Goal: Task Accomplishment & Management: Manage account settings

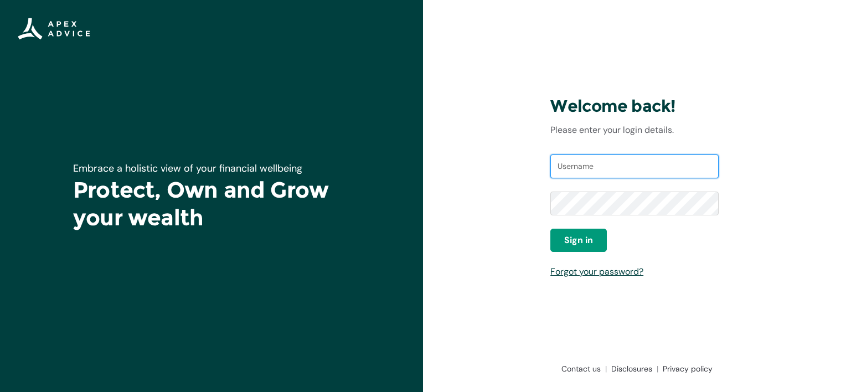
click at [625, 158] on input "Username" at bounding box center [635, 167] width 168 height 24
click at [586, 165] on input "Username" at bounding box center [635, 167] width 168 height 24
type input "aaron@collisionconnect.co.nz"
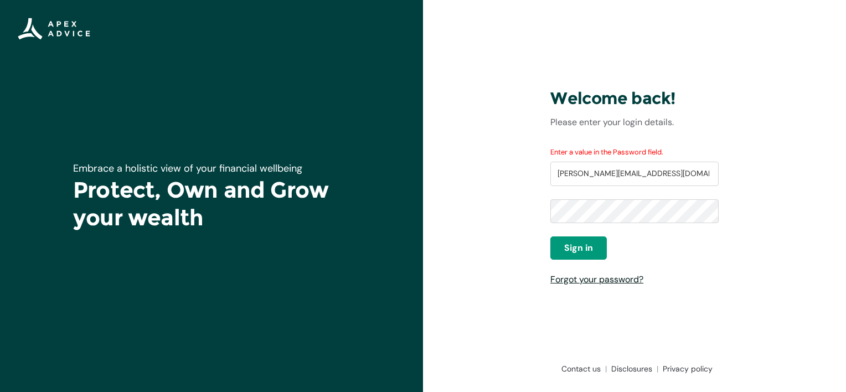
click at [590, 280] on link "Forgot your password?" at bounding box center [597, 280] width 93 height 12
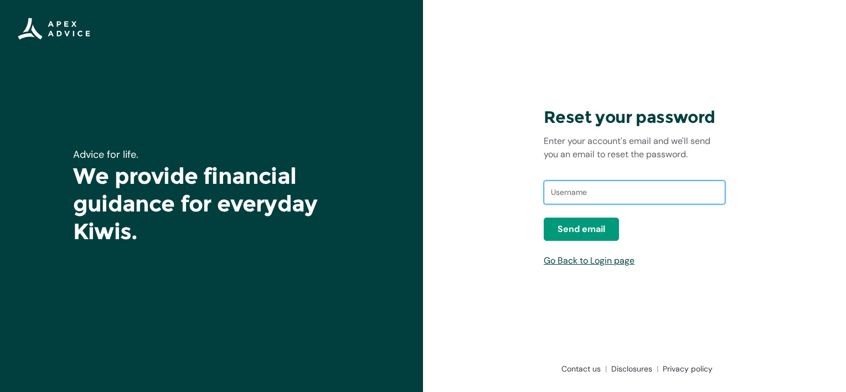
click at [588, 195] on input "text" at bounding box center [635, 193] width 182 height 24
type input "aaron@collisionconnect.co.nz"
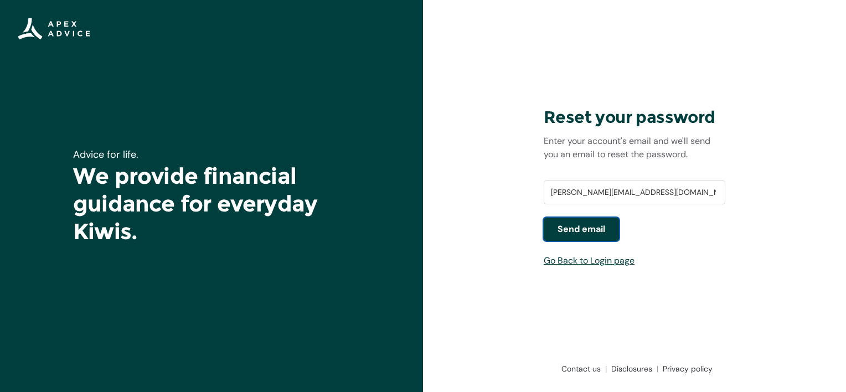
click at [588, 228] on span "Send email" at bounding box center [582, 229] width 48 height 13
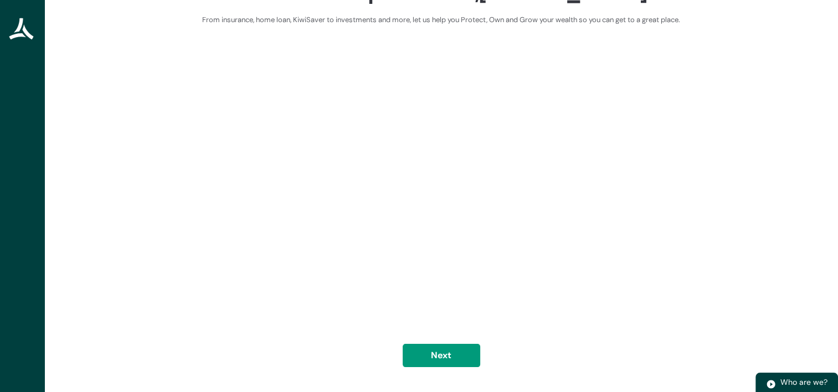
scroll to position [64, 0]
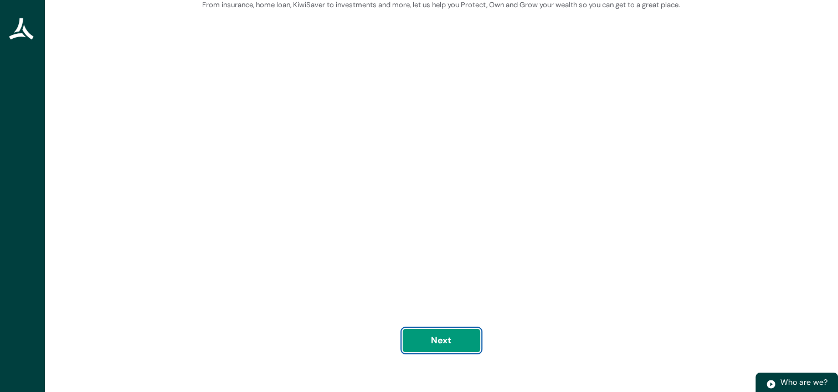
click at [447, 338] on button "Next" at bounding box center [442, 340] width 78 height 23
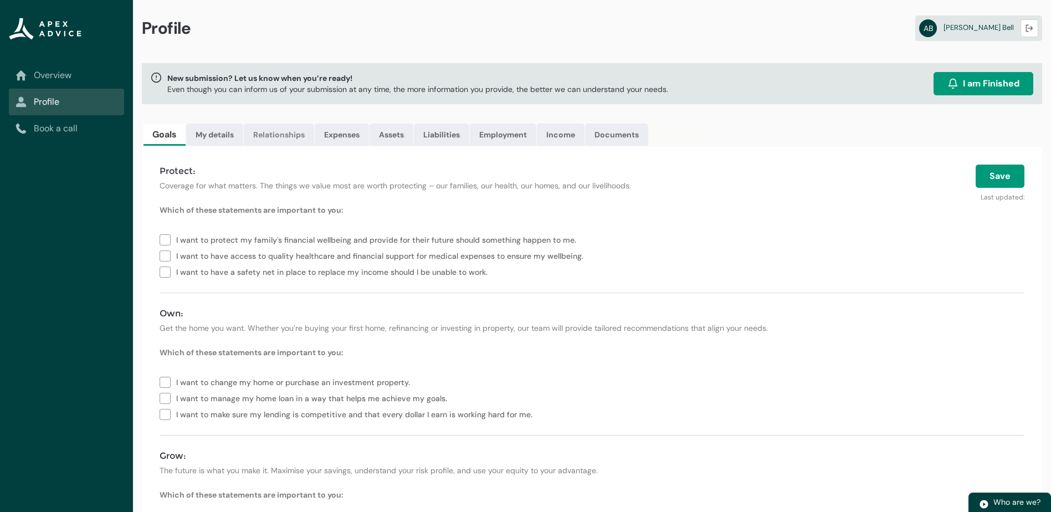
scroll to position [0, 0]
click at [846, 80] on span "I am Finished" at bounding box center [991, 85] width 57 height 13
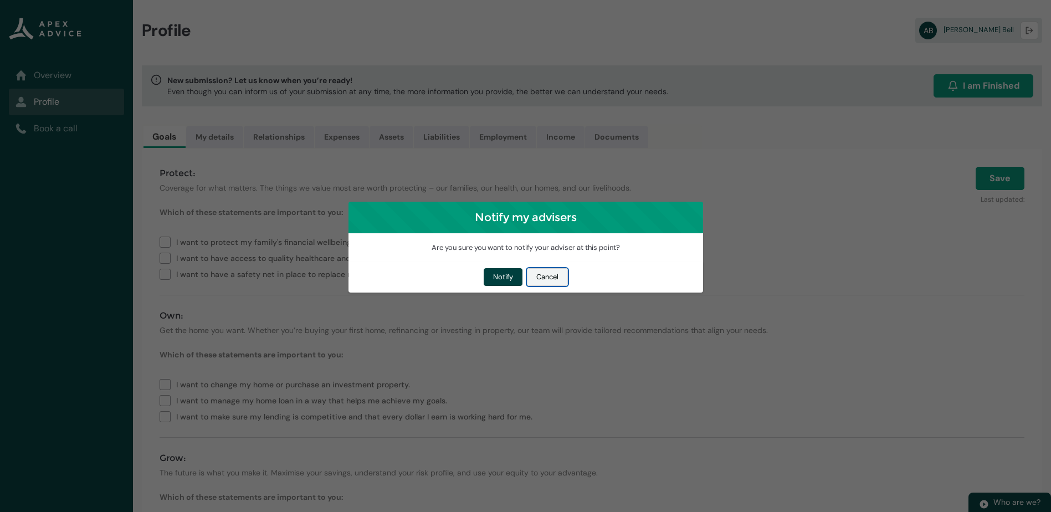
click at [544, 273] on button "Cancel" at bounding box center [547, 277] width 41 height 18
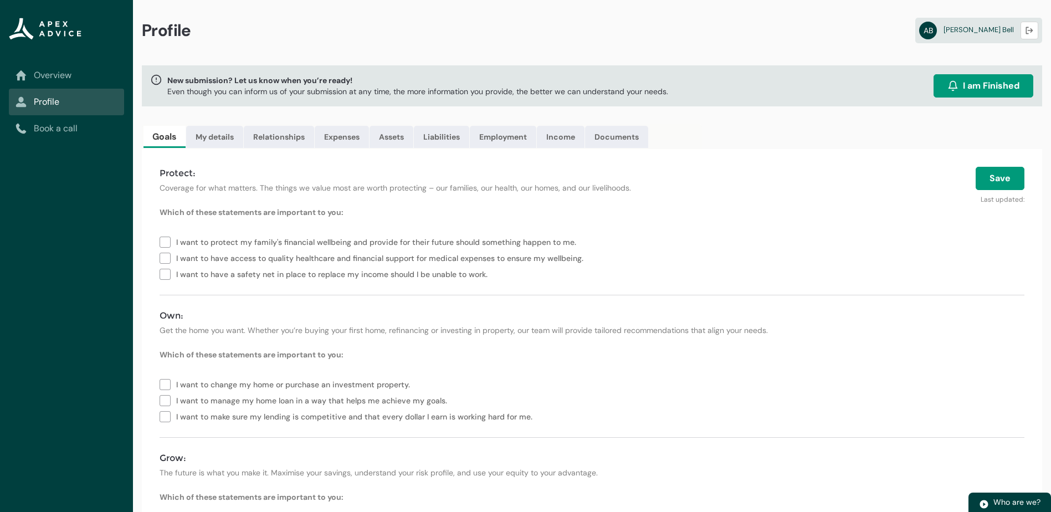
click at [165, 255] on label "I want to have access to quality healthcare and financial support for medical e…" at bounding box center [374, 257] width 428 height 16
type lightning-checkbox-group "I want to have access to quality healthcare and financial support for medical e…"
click at [168, 380] on label "I want to change my home or purchase an investment property." at bounding box center [287, 384] width 255 height 16
type lightning-checkbox-group "I want to change my home or purchase an investment property."
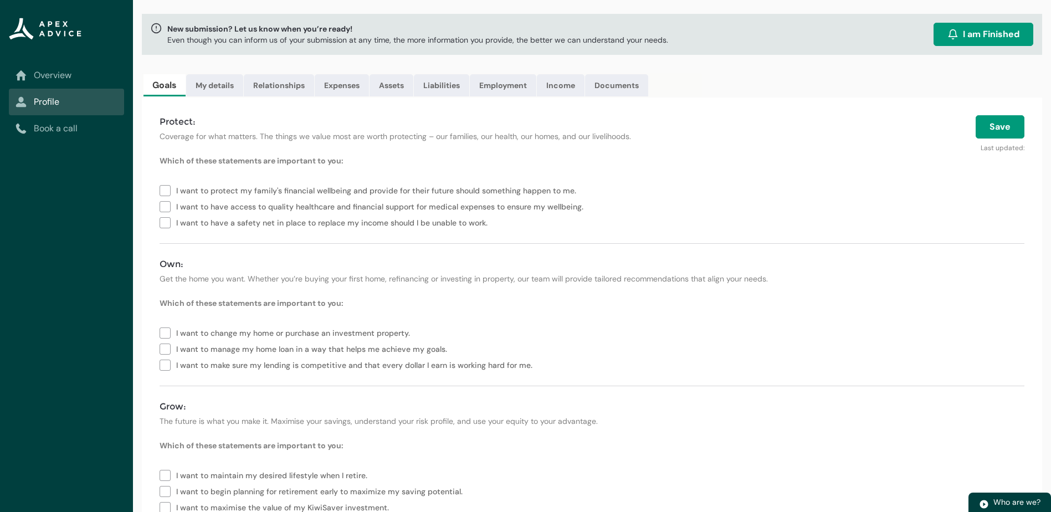
scroll to position [100, 0]
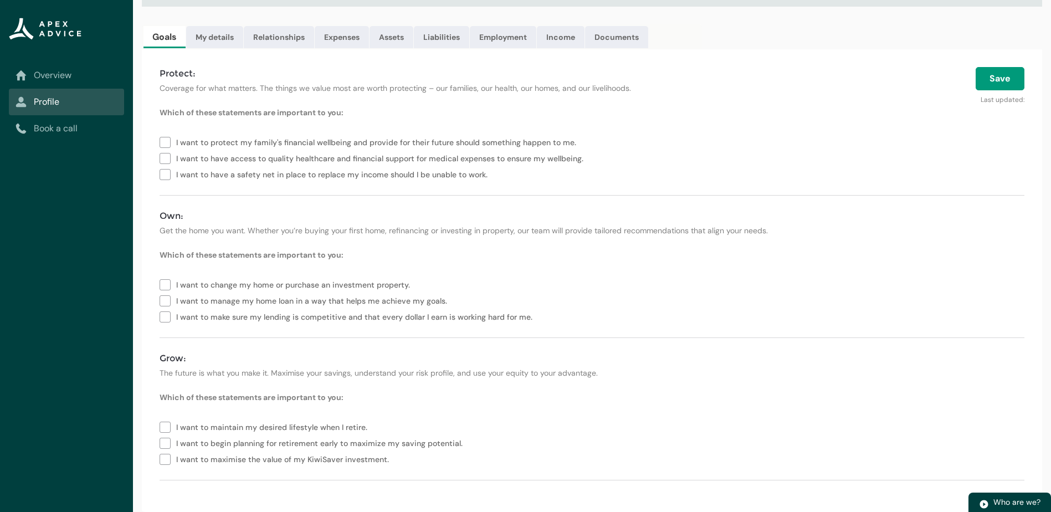
click at [163, 392] on label "I want to maintain my desired lifestyle when I retire." at bounding box center [266, 426] width 212 height 16
type lightning-checkbox-group "I want to maintain my desired lifestyle when I retire."
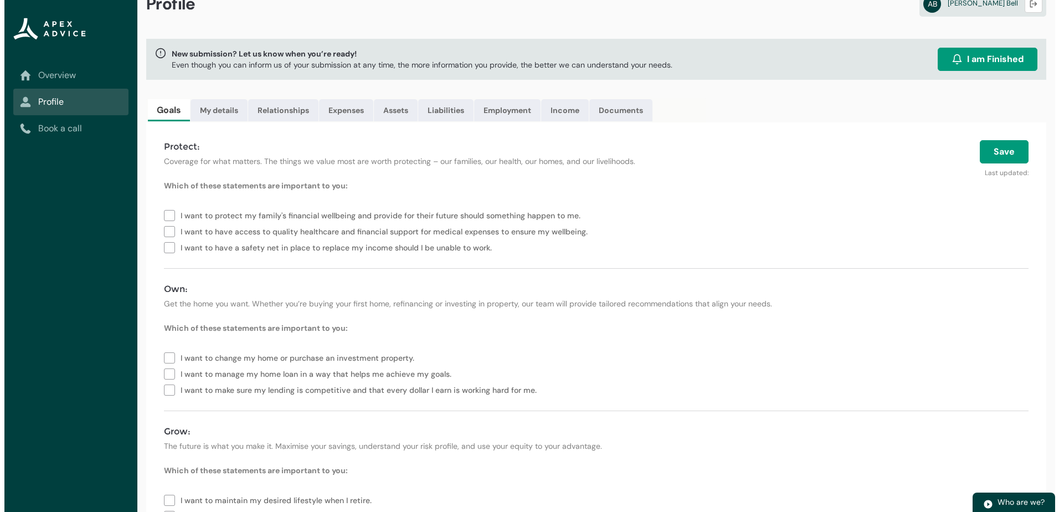
scroll to position [0, 0]
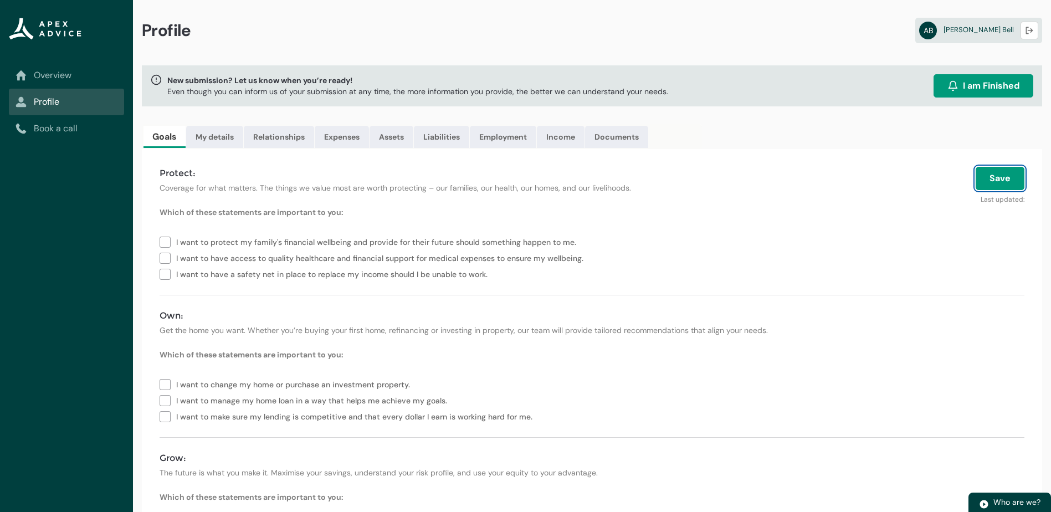
click at [846, 181] on button "Save" at bounding box center [999, 178] width 49 height 23
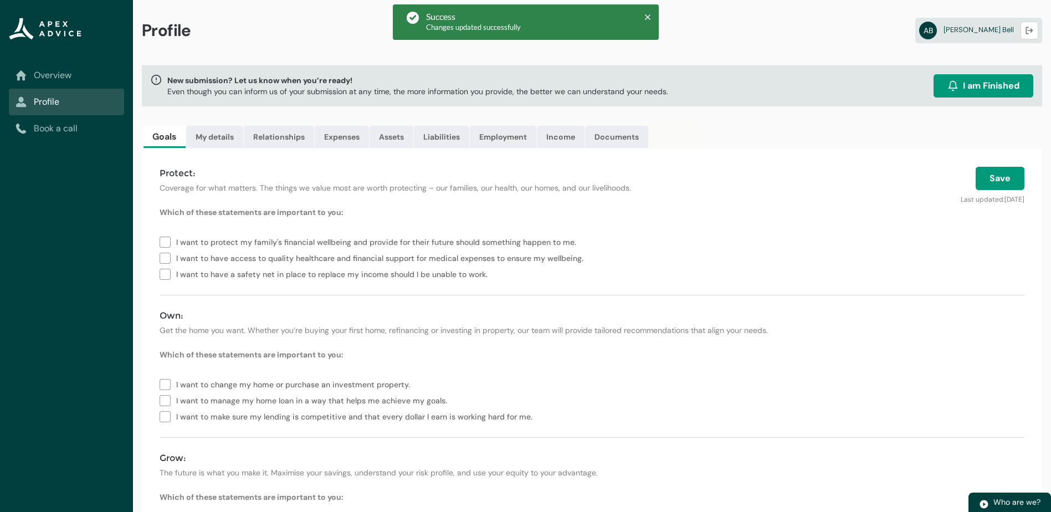
click at [54, 73] on link "Overview" at bounding box center [67, 75] width 102 height 13
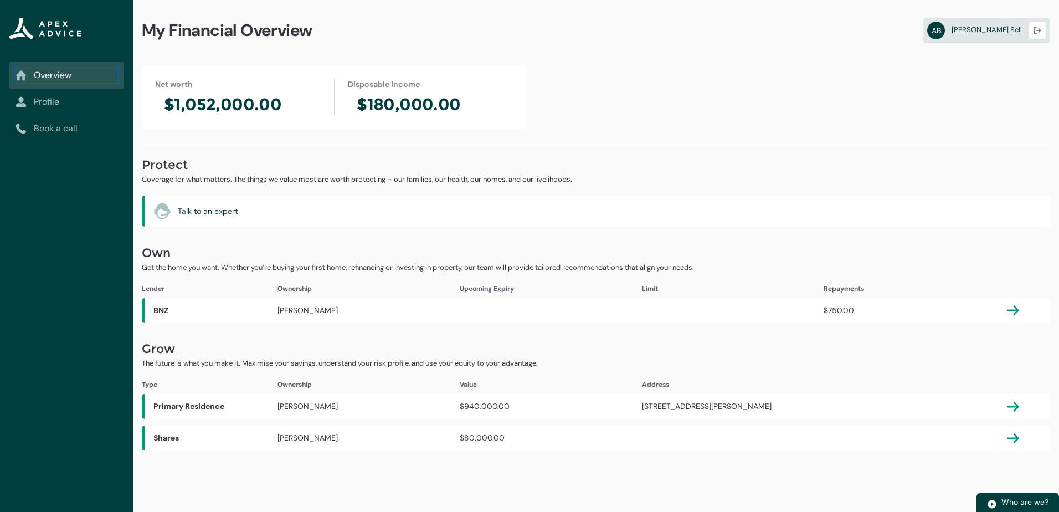
click at [50, 73] on link "Overview" at bounding box center [67, 75] width 102 height 13
click at [846, 30] on abbr "AB" at bounding box center [936, 31] width 18 height 18
